Goal: Check status

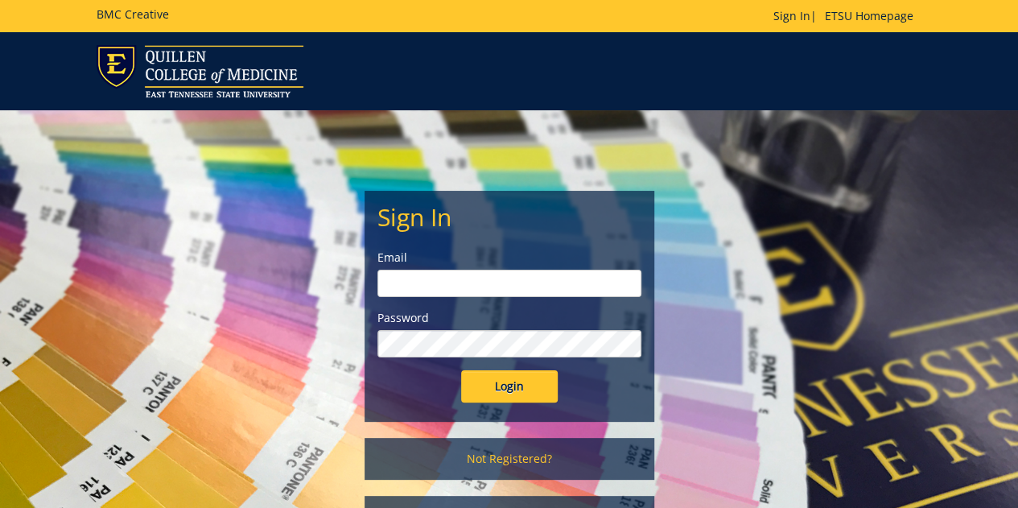
type input "[EMAIL_ADDRESS][DOMAIN_NAME]"
click at [499, 395] on input "Login" at bounding box center [509, 386] width 97 height 32
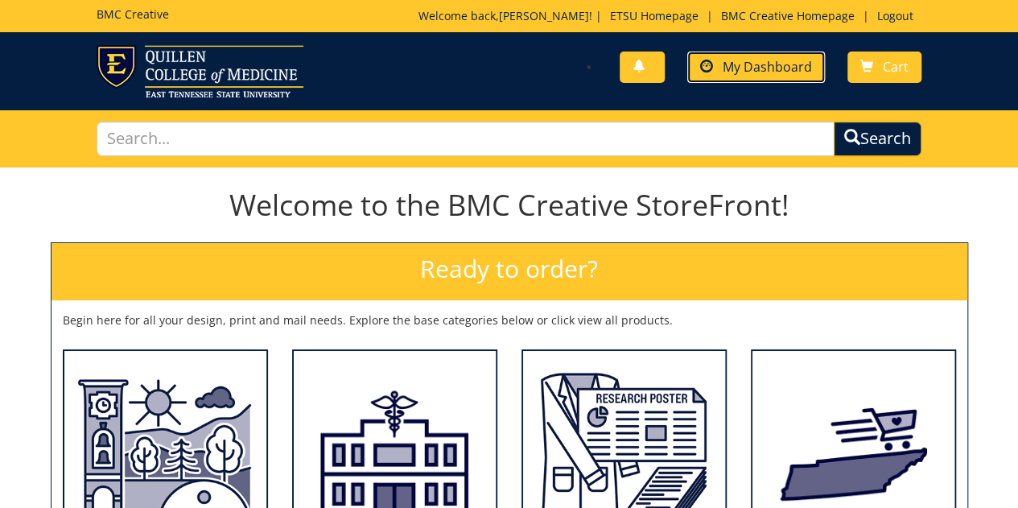
click at [763, 64] on span "My Dashboard" at bounding box center [766, 67] width 89 height 18
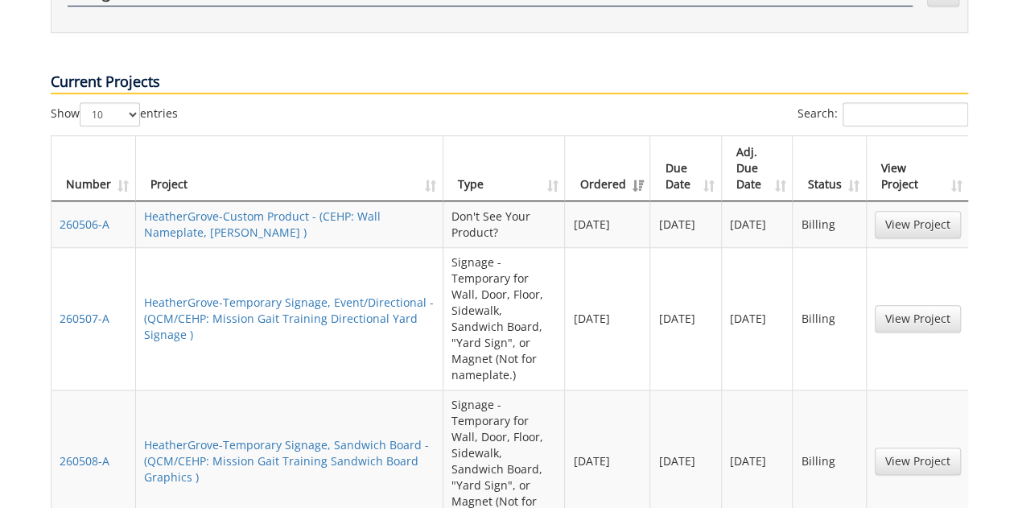
scroll to position [586, 0]
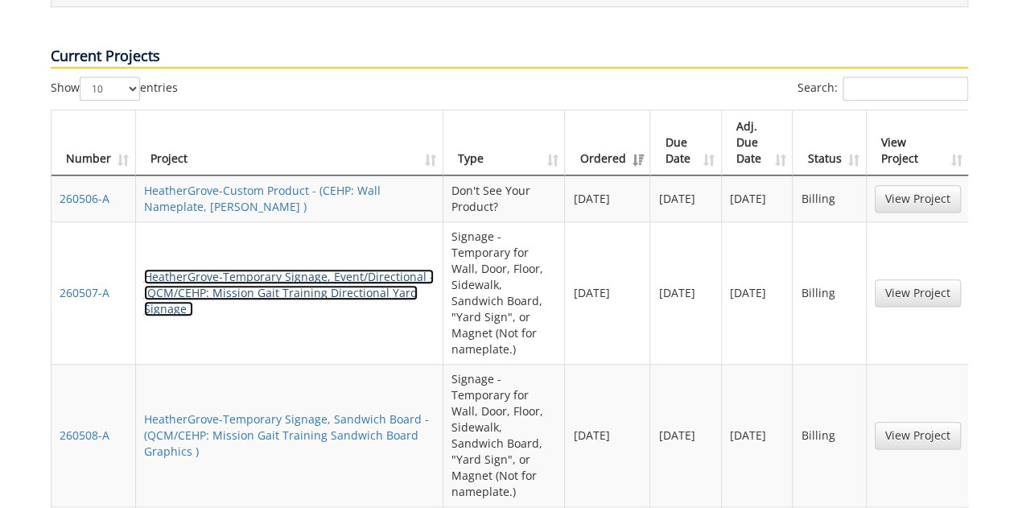
click at [347, 269] on link "HeatherGrove-Temporary Signage, Event/Directional - (QCM/CEHP: Mission Gait Tra…" at bounding box center [289, 292] width 290 height 47
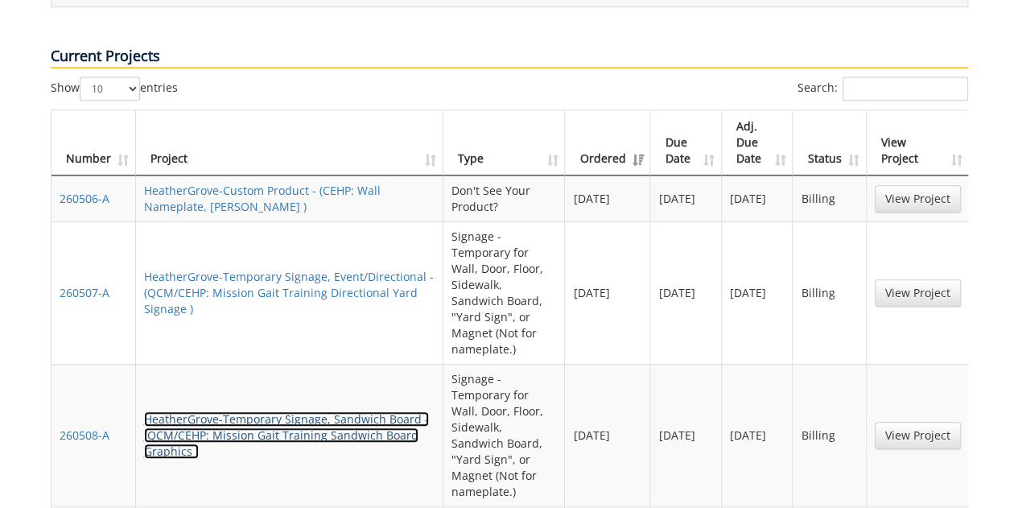
click at [245, 411] on link "HeatherGrove-Temporary Signage, Sandwich Board - (QCM/CEHP: Mission Gait Traini…" at bounding box center [286, 434] width 285 height 47
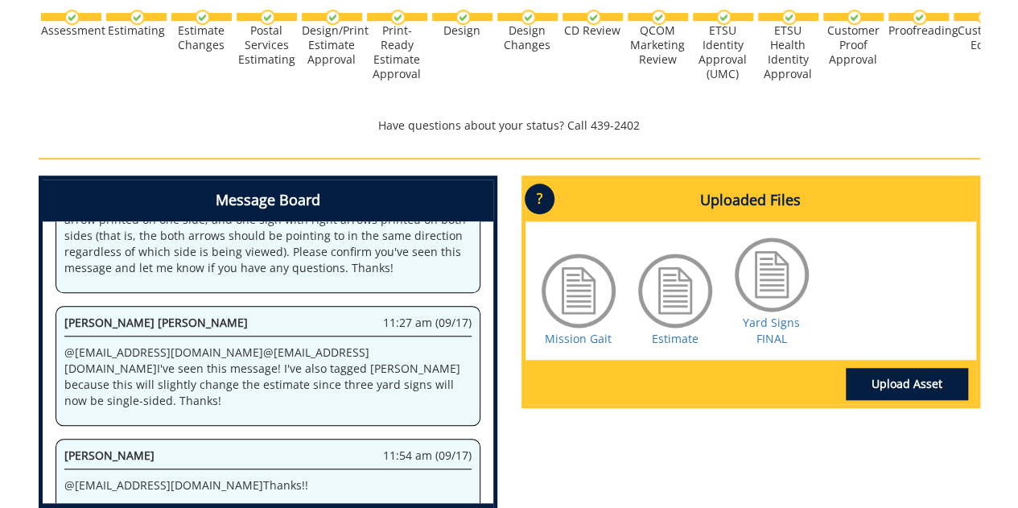
scroll to position [527, 0]
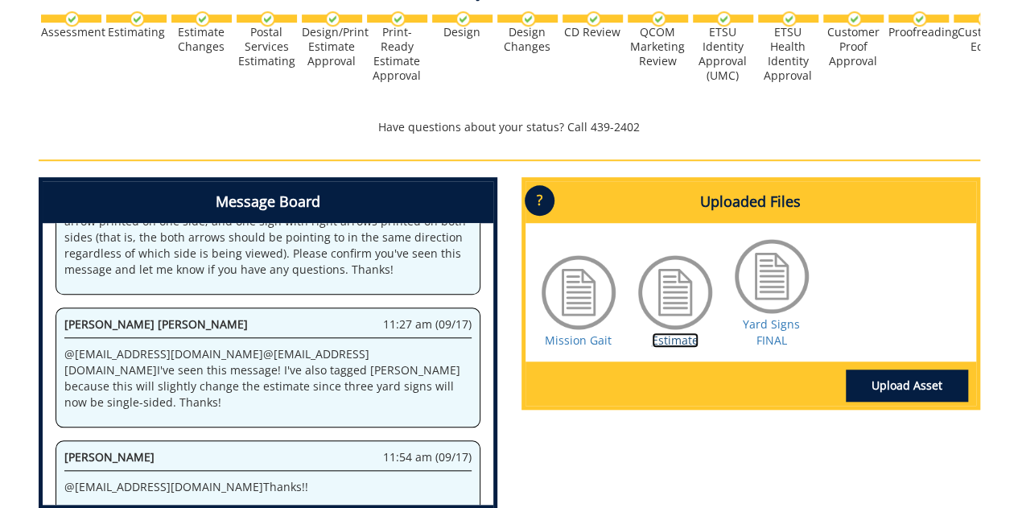
click at [668, 332] on link "Estimate" at bounding box center [675, 339] width 47 height 15
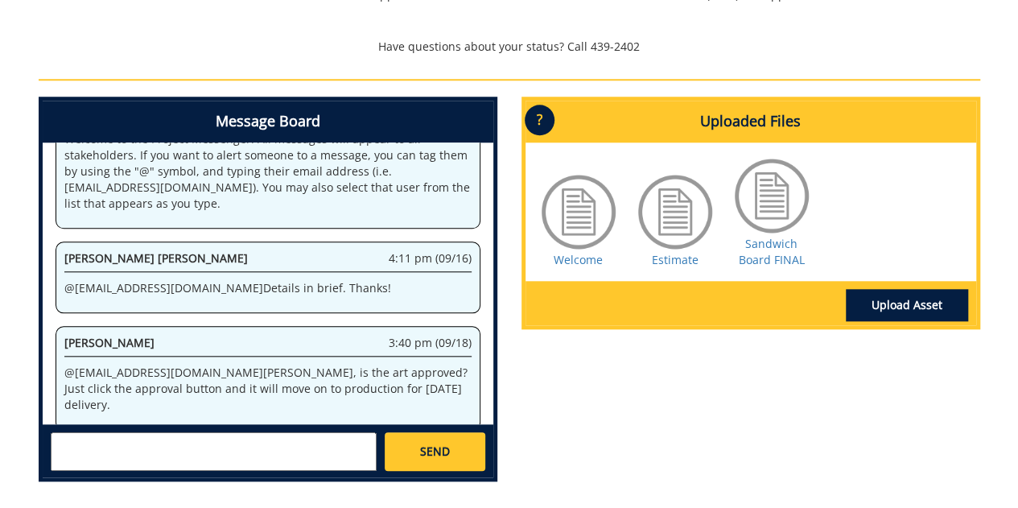
scroll to position [689, 0]
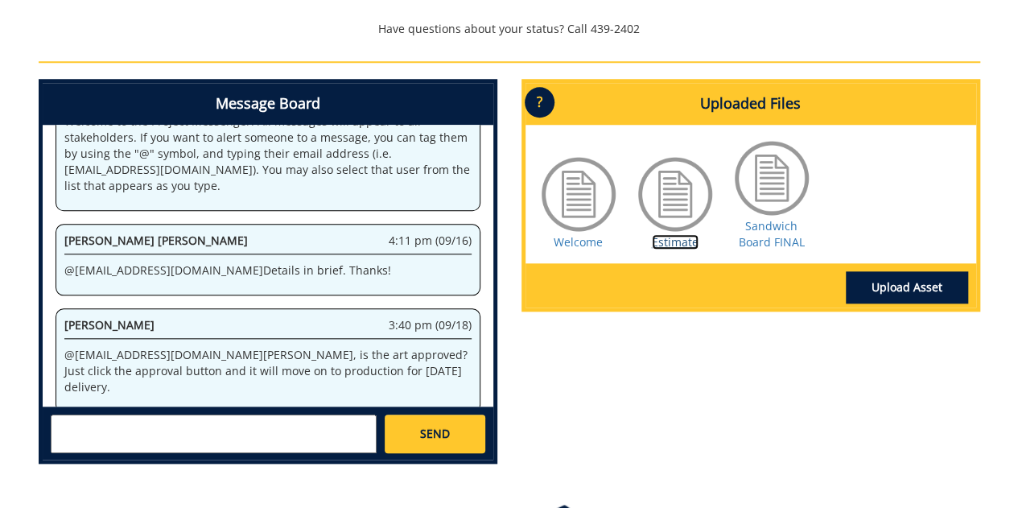
click at [673, 244] on link "Estimate" at bounding box center [675, 241] width 47 height 15
